Goal: Complete application form

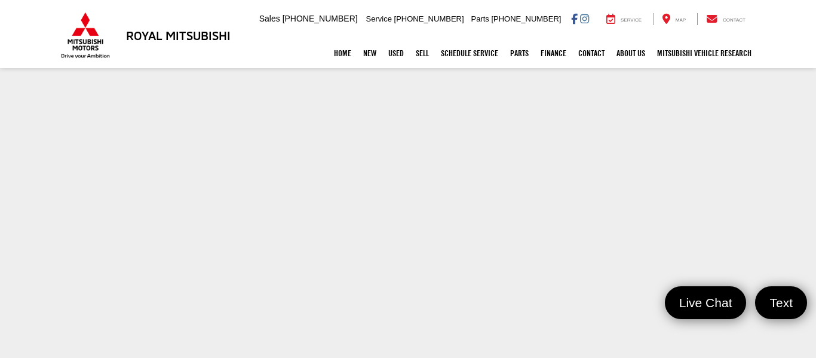
scroll to position [310, 0]
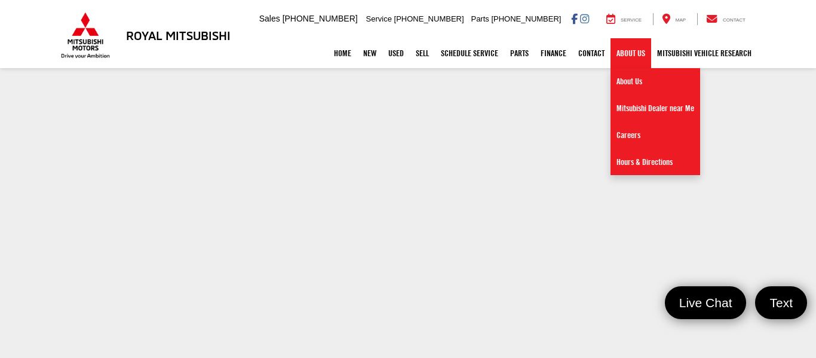
click at [612, 56] on link "About Us" at bounding box center [630, 53] width 41 height 30
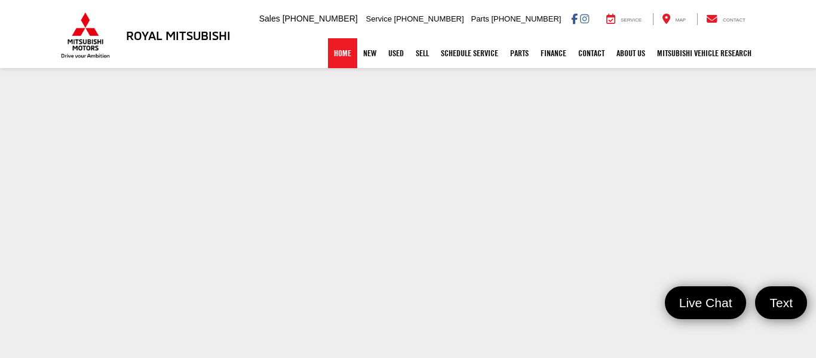
click at [333, 61] on link "Home" at bounding box center [342, 53] width 29 height 30
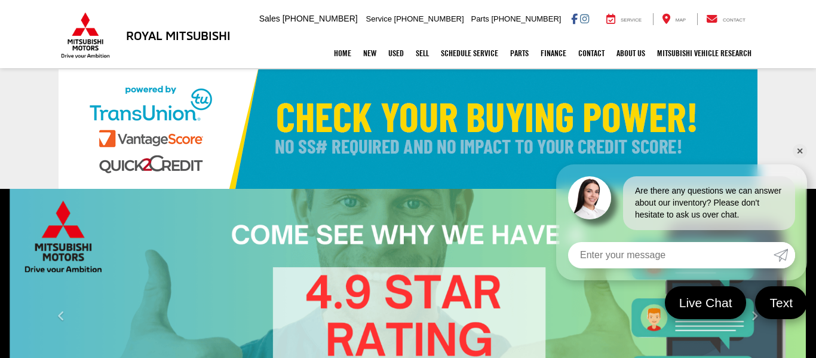
click at [800, 155] on link "✕" at bounding box center [800, 151] width 14 height 14
